Goal: Check status: Check status

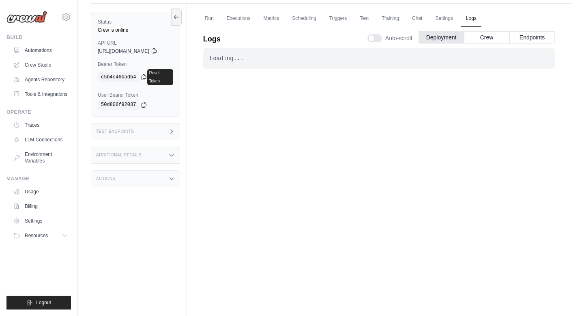
click at [142, 52] on span "[URL][DOMAIN_NAME]" at bounding box center [124, 51] width 52 height 6
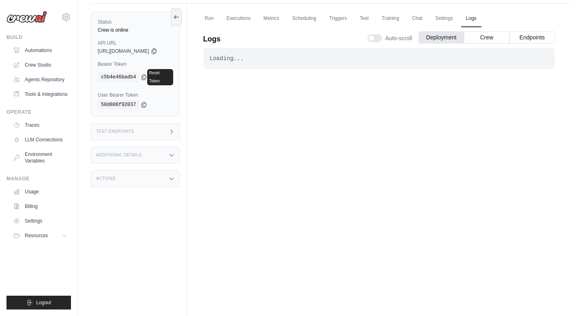
click at [161, 102] on div "50d806f92037" at bounding box center [135, 105] width 75 height 10
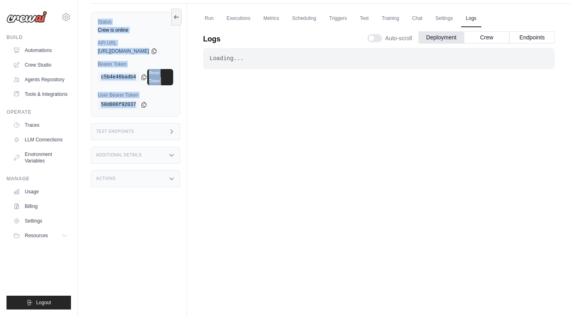
drag, startPoint x: 151, startPoint y: 101, endPoint x: 95, endPoint y: 18, distance: 99.6
click at [95, 18] on div "Status Crew is online API URL copied [URL][DOMAIN_NAME] Bearer Token copied c5b…" at bounding box center [135, 64] width 89 height 105
copy div "Status Crew is online API URL copied [URL][DOMAIN_NAME] Bearer Token copied c5b…"
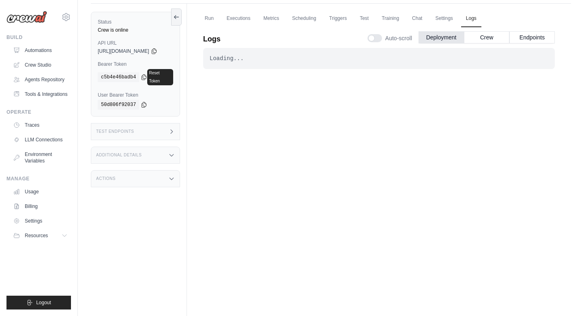
click at [173, 100] on div "50d806f92037" at bounding box center [135, 105] width 75 height 10
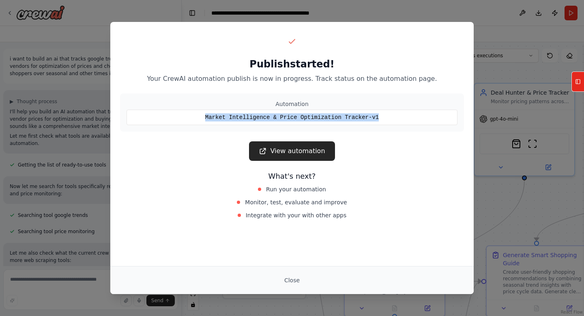
scroll to position [3049, 0]
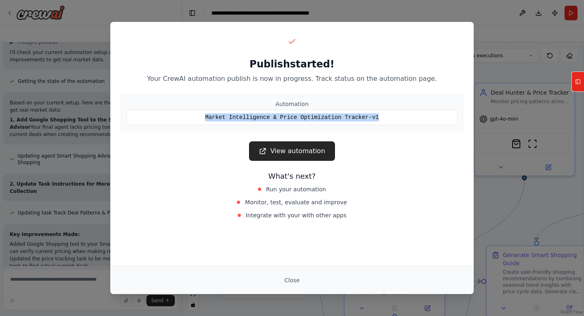
click at [251, 117] on div "Market Intelligence & Price Optimization Tracker-v1" at bounding box center [292, 117] width 331 height 15
copy div "Market Intelligence & Price Optimization Tracker-v1"
